Goal: Information Seeking & Learning: Learn about a topic

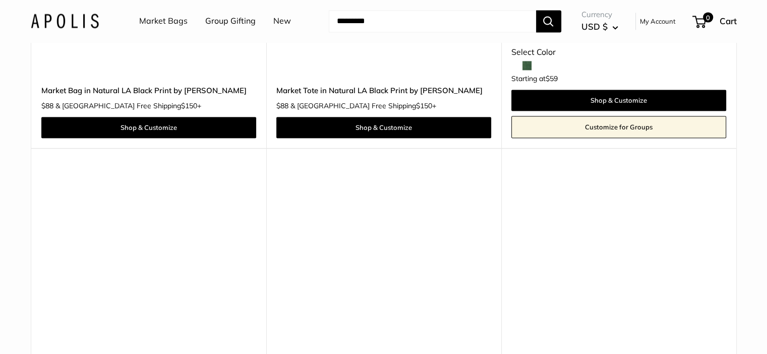
scroll to position [6424, 0]
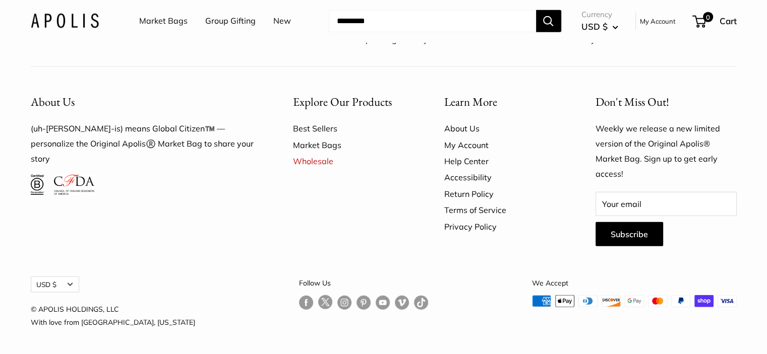
click at [458, 164] on link "Help Center" at bounding box center [502, 161] width 116 height 16
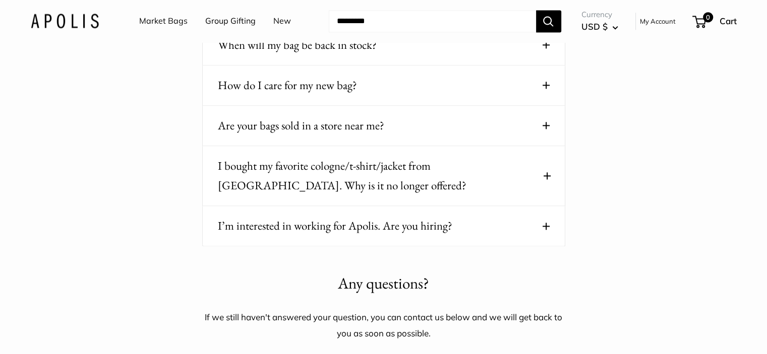
scroll to position [363, 0]
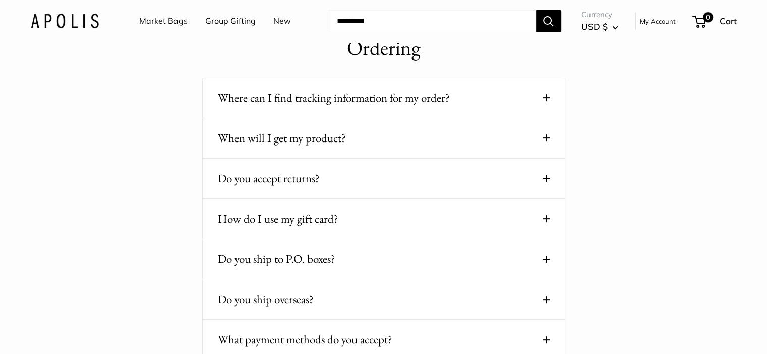
click at [542, 179] on span at bounding box center [545, 178] width 7 height 7
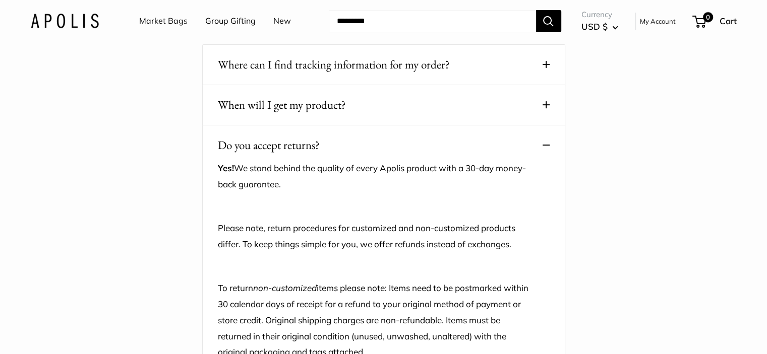
scroll to position [413, 0]
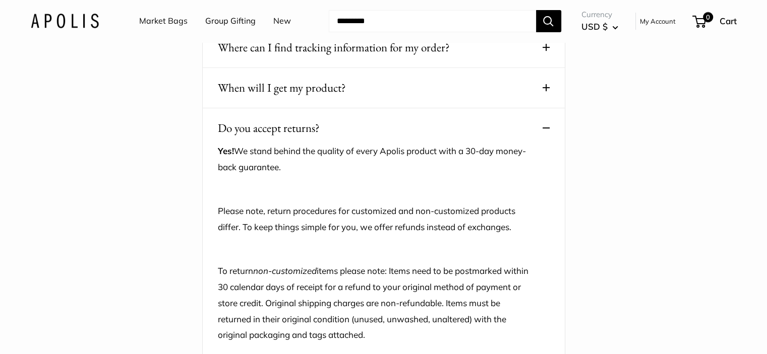
drag, startPoint x: 353, startPoint y: 226, endPoint x: 528, endPoint y: 225, distance: 175.4
click at [528, 225] on p "Please note, return procedures for customized and non-customized products diffe…" at bounding box center [376, 219] width 317 height 32
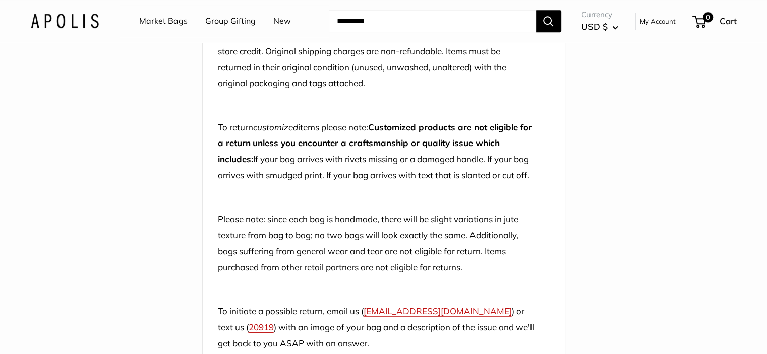
scroll to position [716, 0]
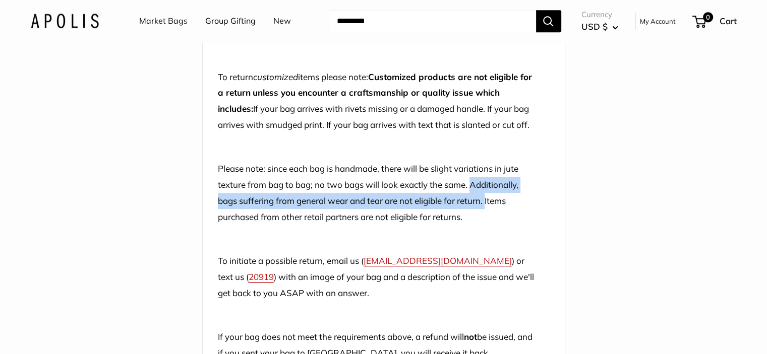
drag, startPoint x: 488, startPoint y: 217, endPoint x: 472, endPoint y: 199, distance: 23.9
click at [472, 199] on p "Please note: since each bag is handmade, there will be slight variations in jut…" at bounding box center [376, 193] width 317 height 64
copy p "Additionally, bags suffering from general wear and tear are not eligible for re…"
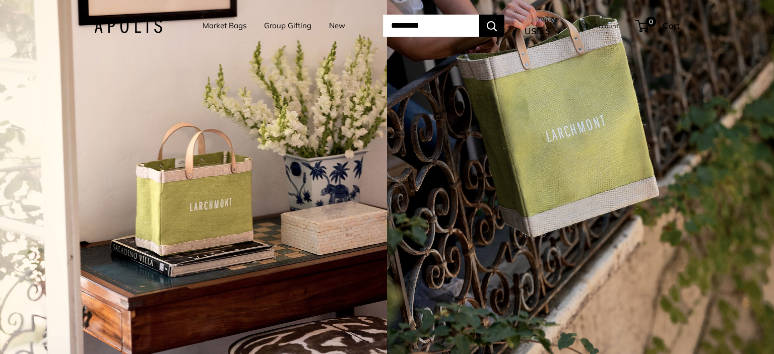
click at [105, 27] on img at bounding box center [128, 26] width 68 height 15
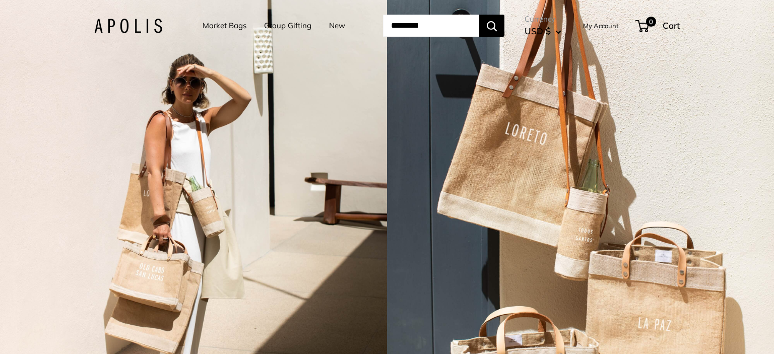
click at [655, 25] on span "0" at bounding box center [651, 22] width 10 height 10
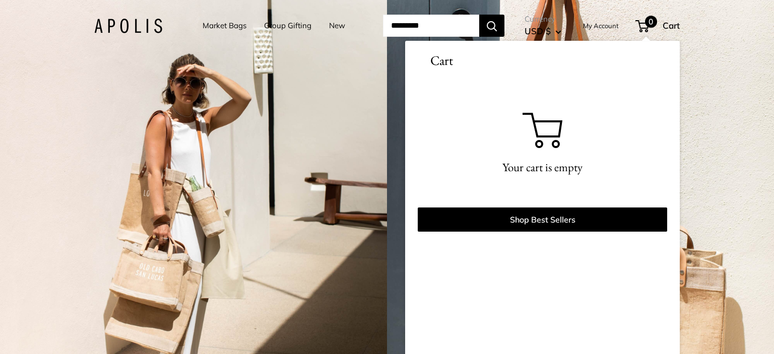
click at [223, 26] on link "Market Bags" at bounding box center [225, 26] width 44 height 14
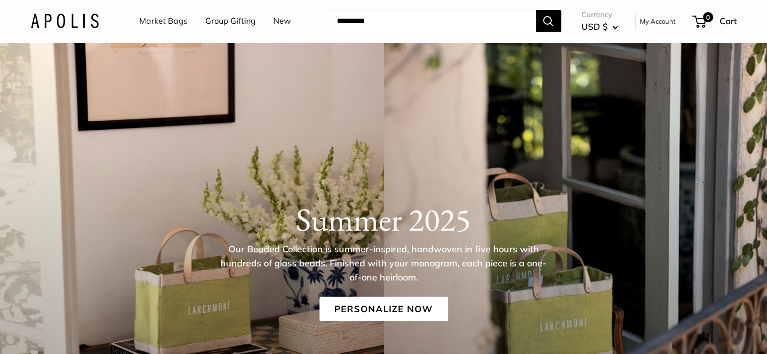
click at [382, 314] on link "Personalize Now" at bounding box center [383, 309] width 129 height 24
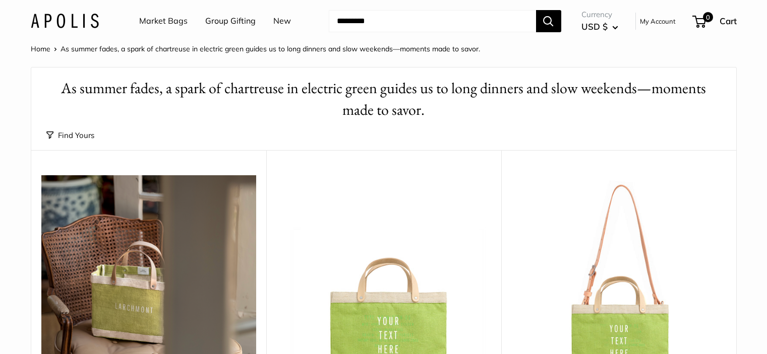
click at [390, 240] on img at bounding box center [383, 282] width 215 height 215
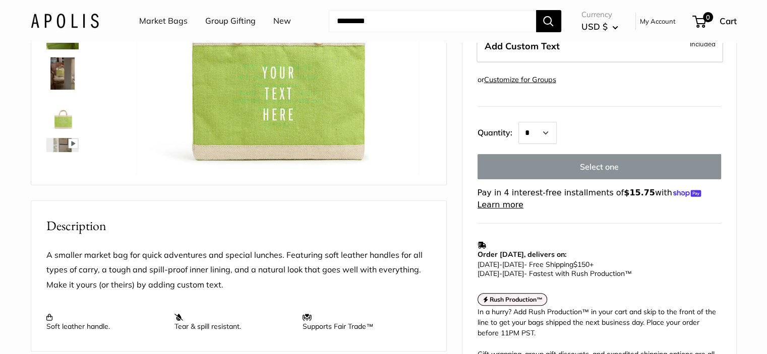
scroll to position [252, 0]
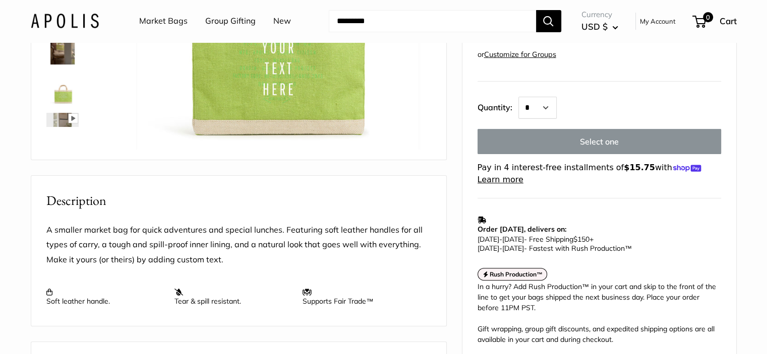
drag, startPoint x: 642, startPoint y: 230, endPoint x: 532, endPoint y: 233, distance: 109.9
click at [532, 235] on p "Aug 22 - Aug 27 - Free Shipping $150 + Aug 14 - Aug 15 - Fastest with Rush Prod…" at bounding box center [596, 244] width 238 height 18
copy span "Fastest with Rush Production™"
